Goal: Task Accomplishment & Management: Manage account settings

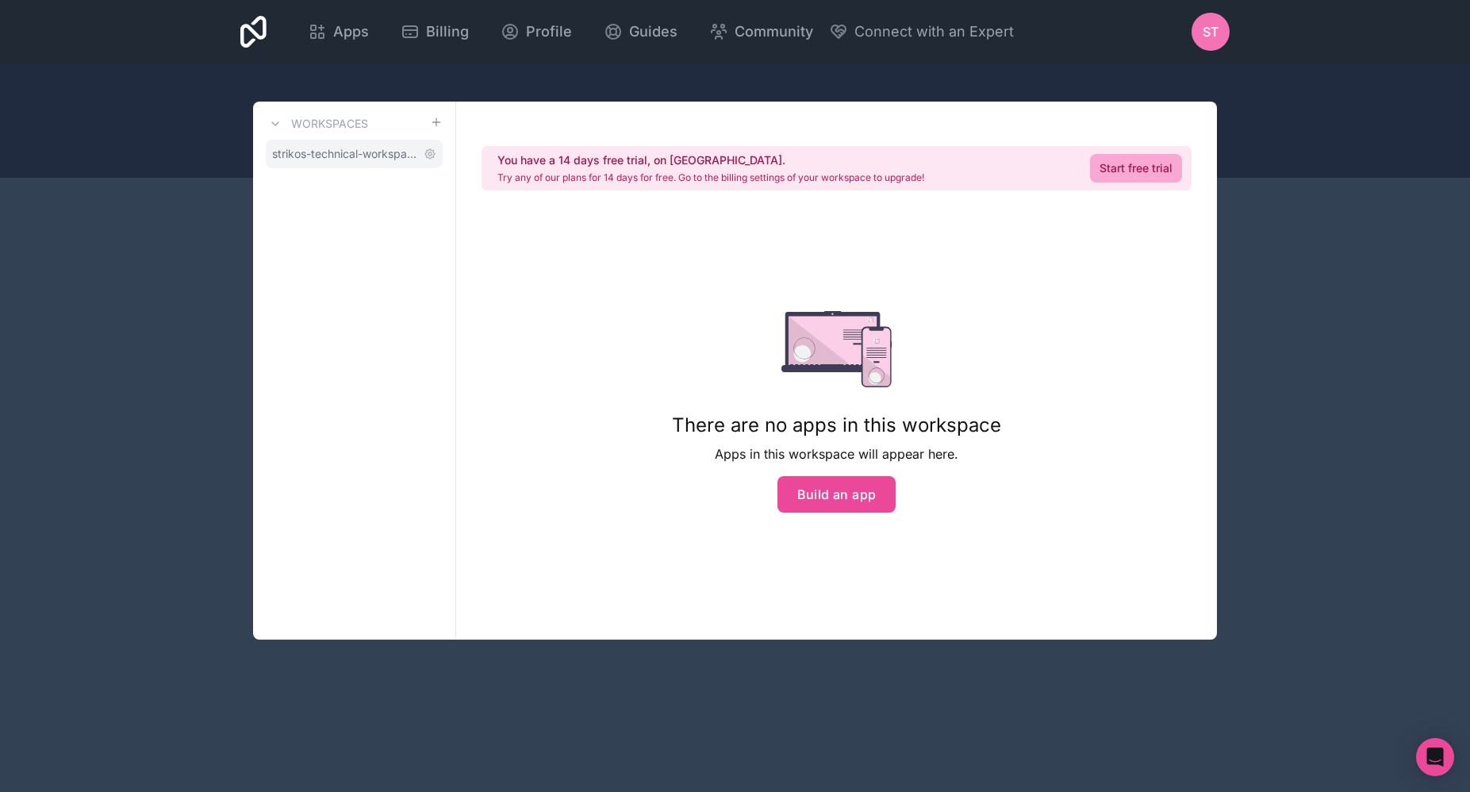
click at [323, 156] on span "strikos-technical-workspace" at bounding box center [344, 154] width 145 height 16
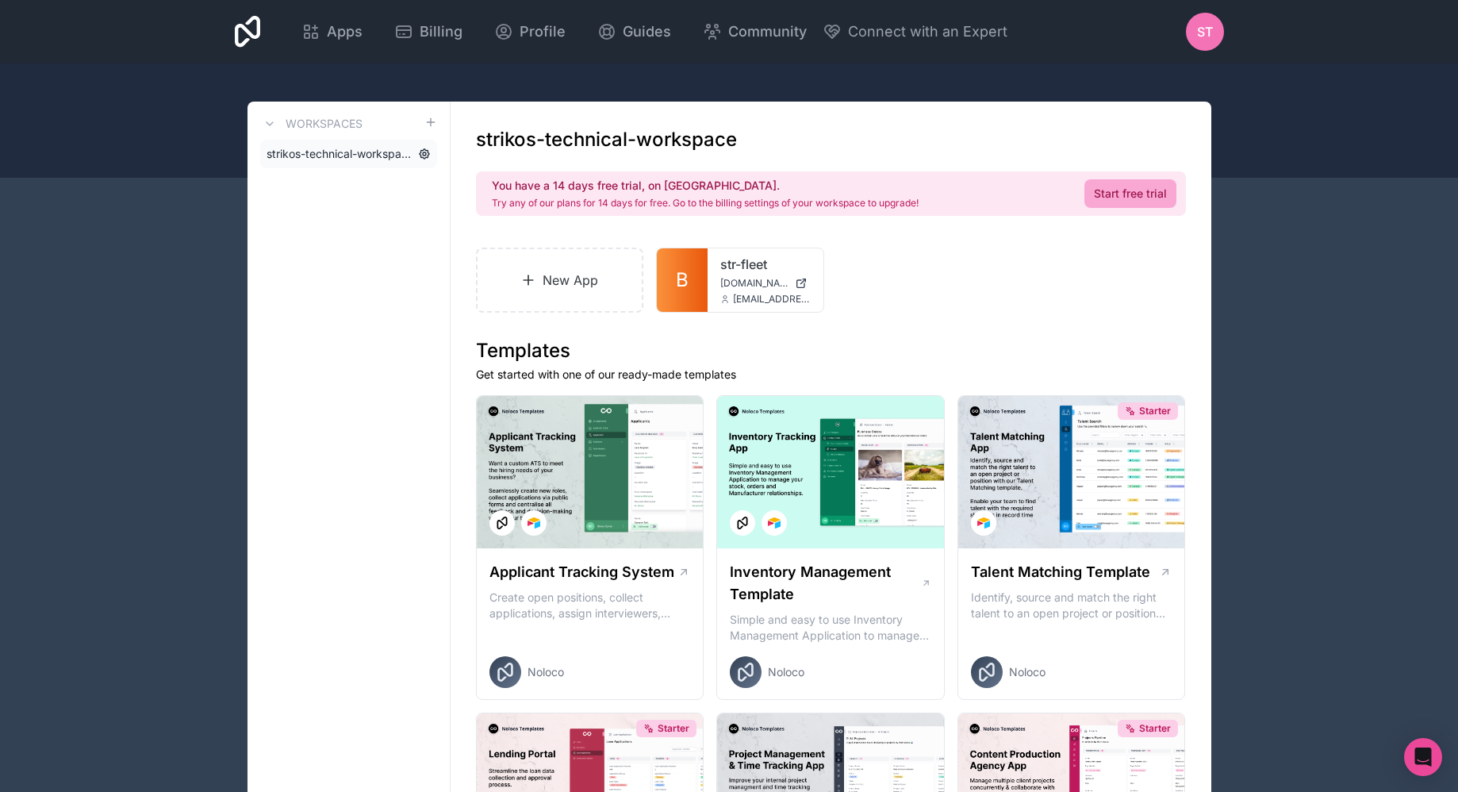
click at [421, 152] on icon at bounding box center [424, 154] width 13 height 13
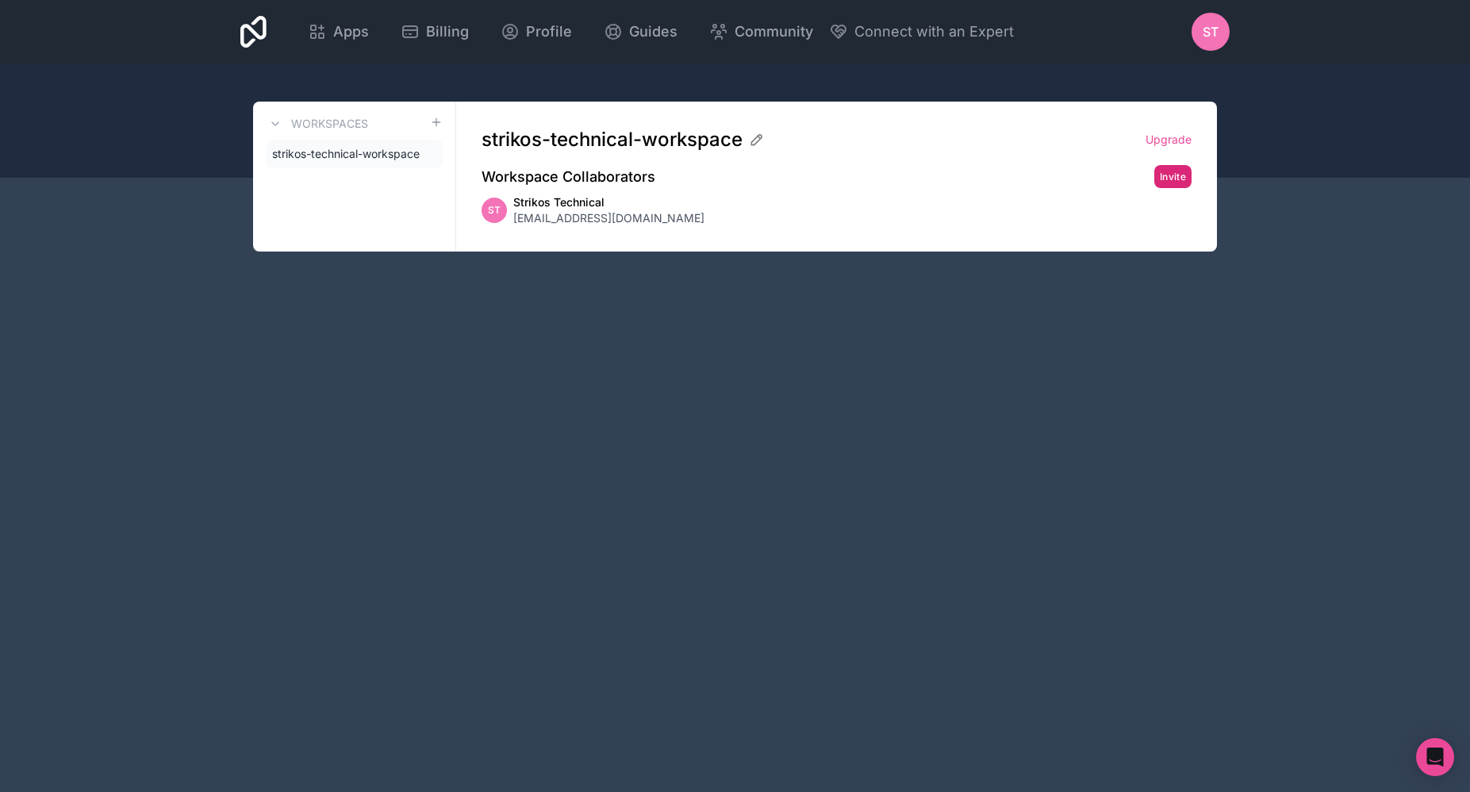
click at [1181, 179] on button "Invite" at bounding box center [1173, 176] width 37 height 23
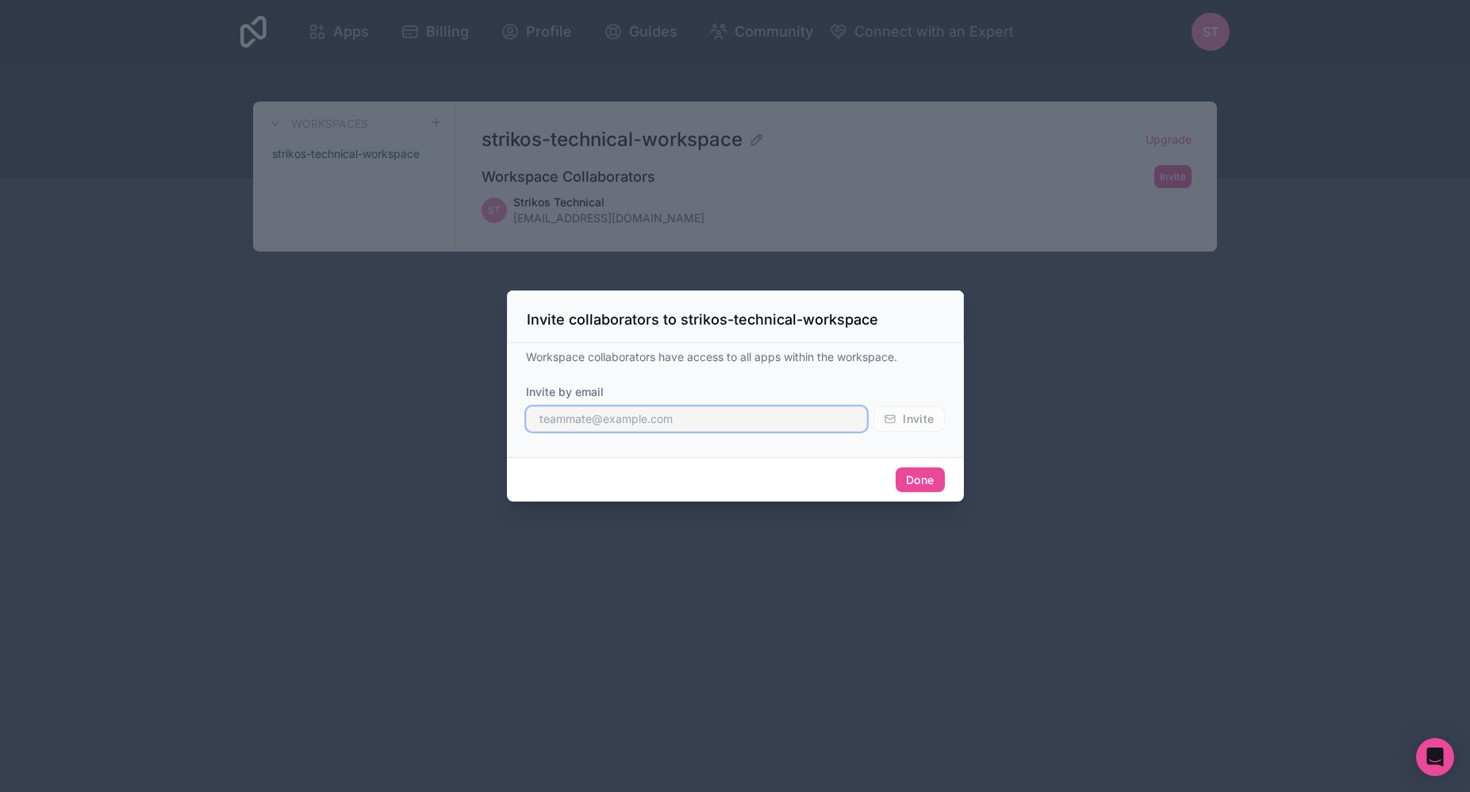
click at [711, 418] on input "text" at bounding box center [697, 418] width 342 height 25
type input "[PERSON_NAME][EMAIL_ADDRESS][DOMAIN_NAME]"
click at [805, 379] on div "Workspace collaborators have access to all apps within the workspace. Invite by…" at bounding box center [735, 396] width 419 height 95
click at [912, 417] on span "Invite" at bounding box center [918, 419] width 31 height 14
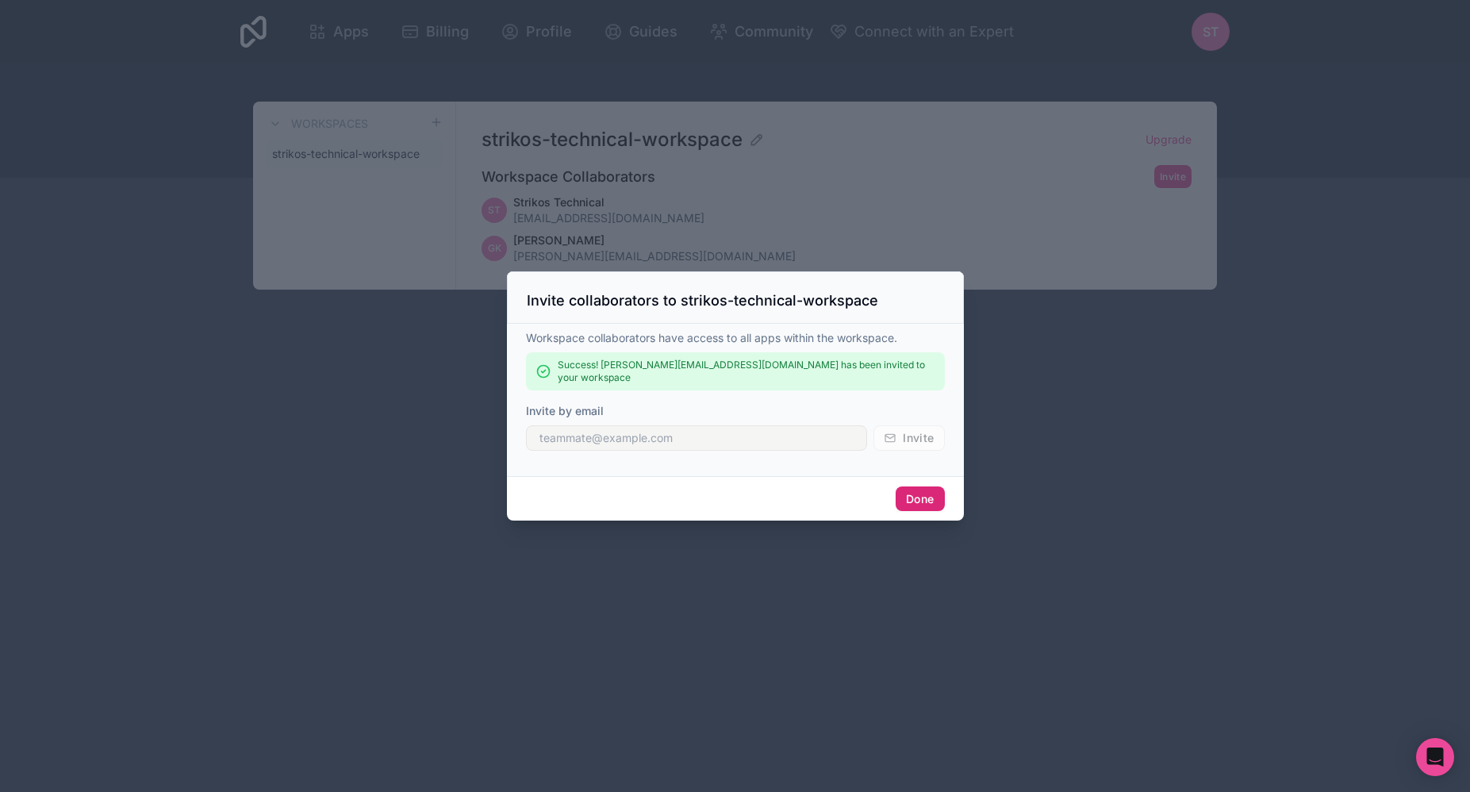
click at [936, 498] on button "Done" at bounding box center [920, 498] width 48 height 25
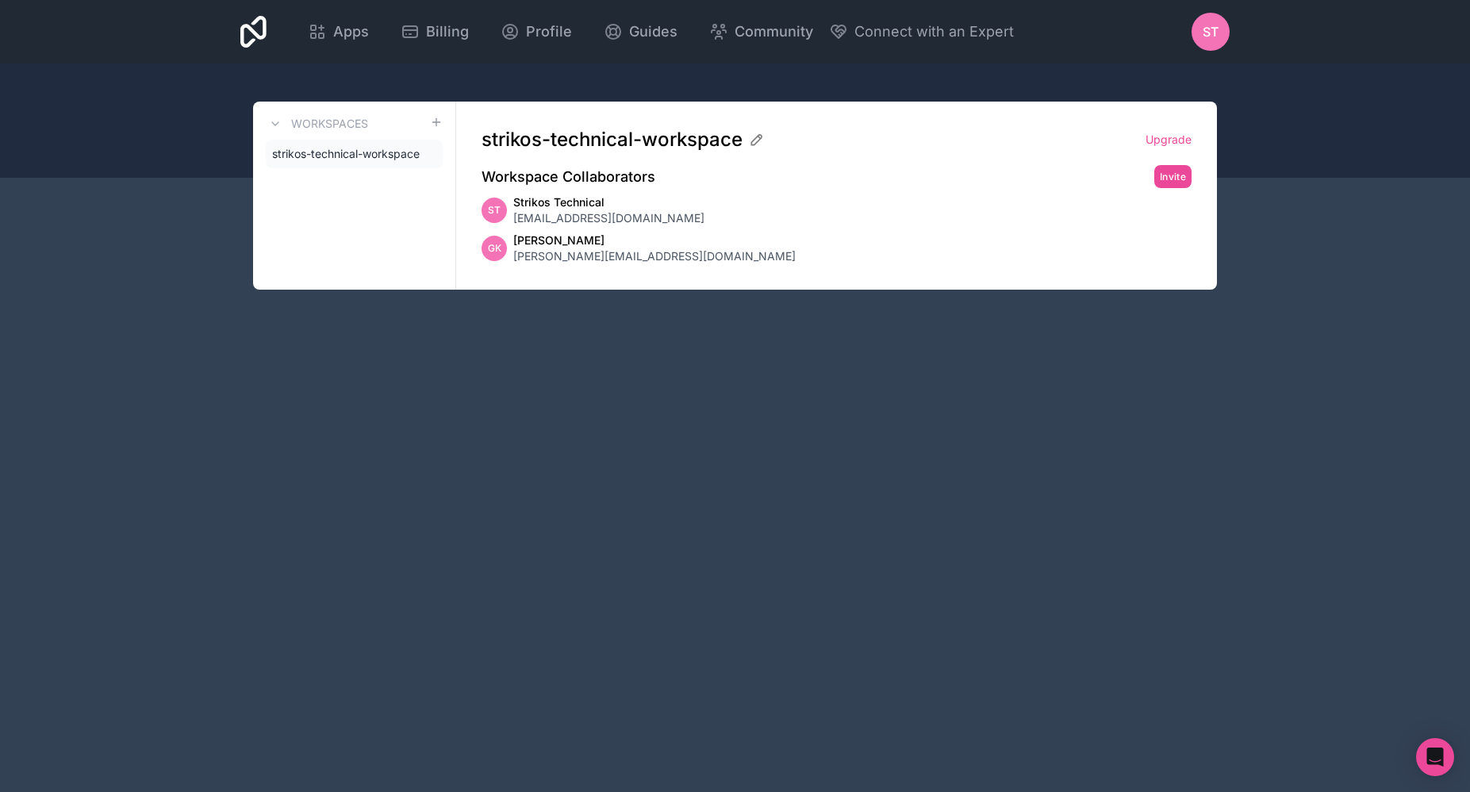
click at [617, 371] on div "Apps Billing Profile Guides Community Connect with an Expert ST Billing Profile…" at bounding box center [735, 396] width 1470 height 792
click at [356, 154] on span "strikos-technical-workspace" at bounding box center [344, 154] width 145 height 16
click at [316, 42] on div "Apps" at bounding box center [338, 32] width 61 height 22
